Goal: Task Accomplishment & Management: Use online tool/utility

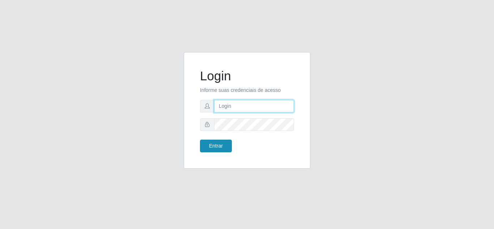
type input "[PERSON_NAME][EMAIL_ADDRESS][PERSON_NAME][DOMAIN_NAME]"
click at [227, 145] on button "Entrar" at bounding box center [216, 146] width 32 height 13
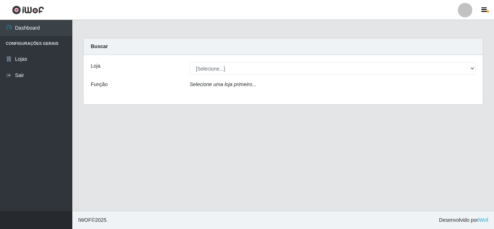
click at [222, 75] on div "Loja [Selecione...] Atacado Vem - Loja 30 Laranjeiras Velha Função Selecione um…" at bounding box center [283, 79] width 399 height 49
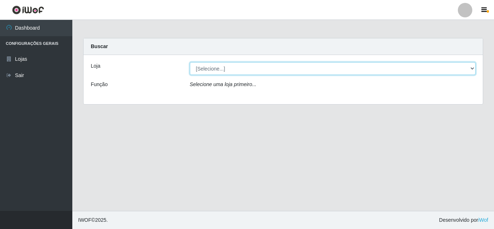
click at [225, 71] on select "[Selecione...] Atacado Vem - Loja 30 Laranjeiras Velha" at bounding box center [333, 68] width 286 height 13
select select "495"
click at [190, 62] on select "[Selecione...] Atacado Vem - Loja 30 Laranjeiras Velha" at bounding box center [333, 68] width 286 height 13
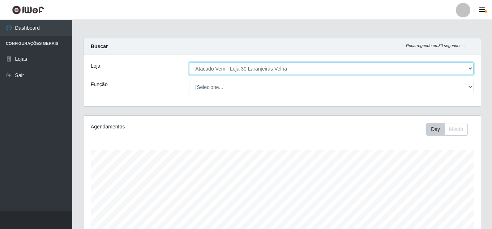
scroll to position [150, 397]
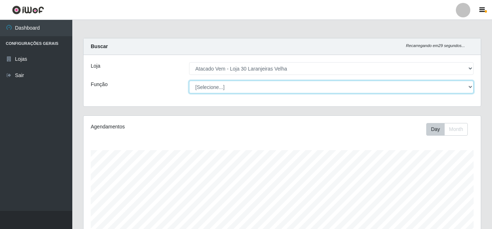
click at [216, 86] on select "[Selecione...] Repositor Repositor + Repositor ++" at bounding box center [331, 87] width 285 height 13
click at [189, 81] on select "[Selecione...] Repositor Repositor + Repositor ++" at bounding box center [331, 87] width 285 height 13
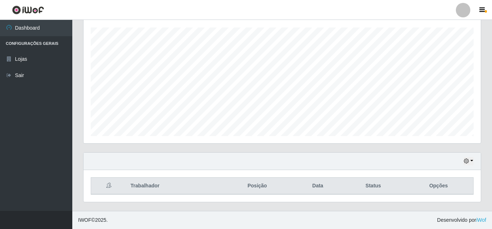
scroll to position [0, 0]
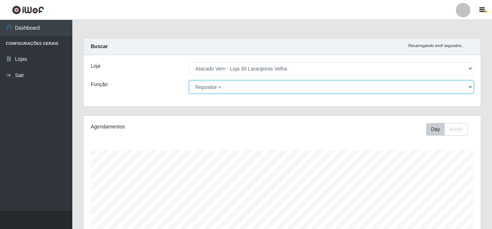
click at [237, 88] on select "[Selecione...] Repositor Repositor + Repositor ++" at bounding box center [331, 87] width 285 height 13
select select "24"
click at [189, 81] on select "[Selecione...] Repositor Repositor + Repositor ++" at bounding box center [331, 87] width 285 height 13
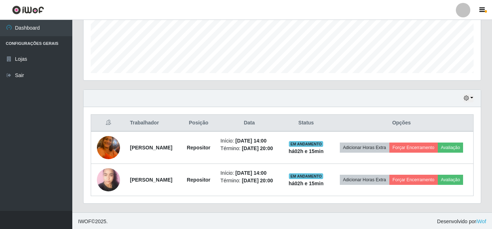
scroll to position [187, 0]
